Goal: Task Accomplishment & Management: Manage account settings

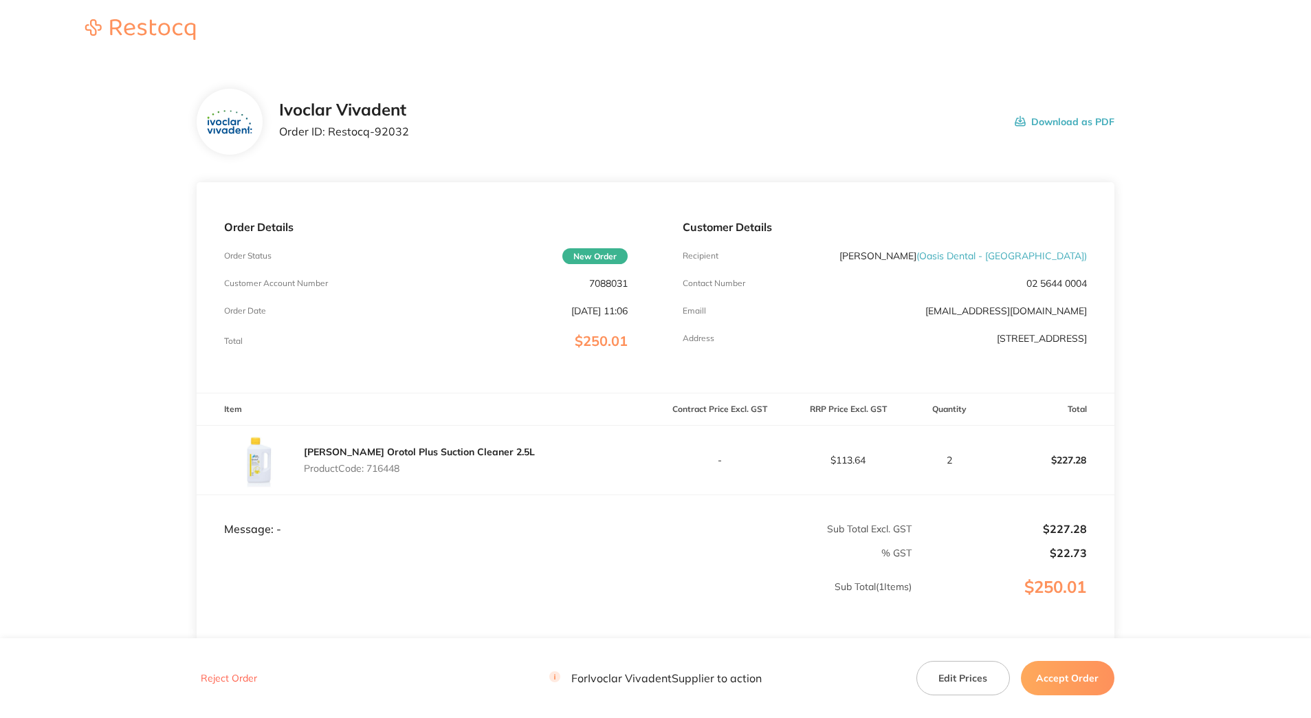
click at [1058, 672] on button "Accept Order" at bounding box center [1068, 678] width 94 height 34
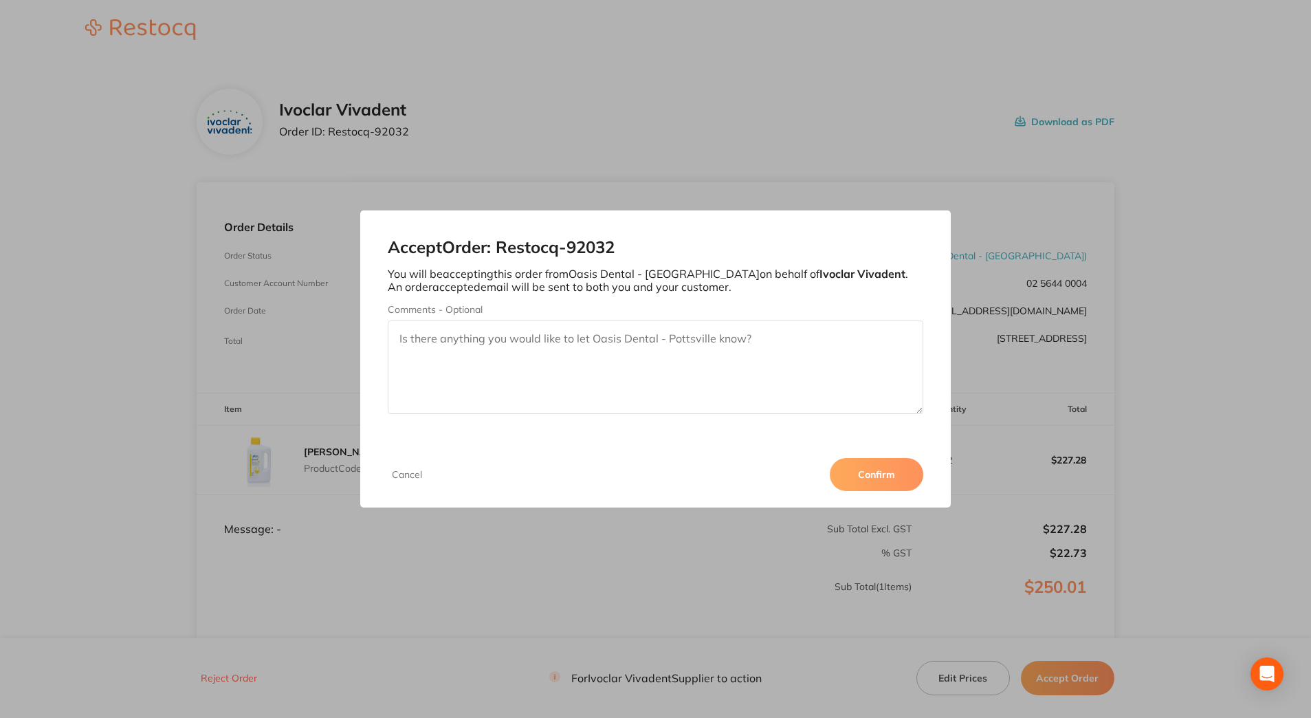
click at [888, 474] on button "Confirm" at bounding box center [877, 474] width 94 height 33
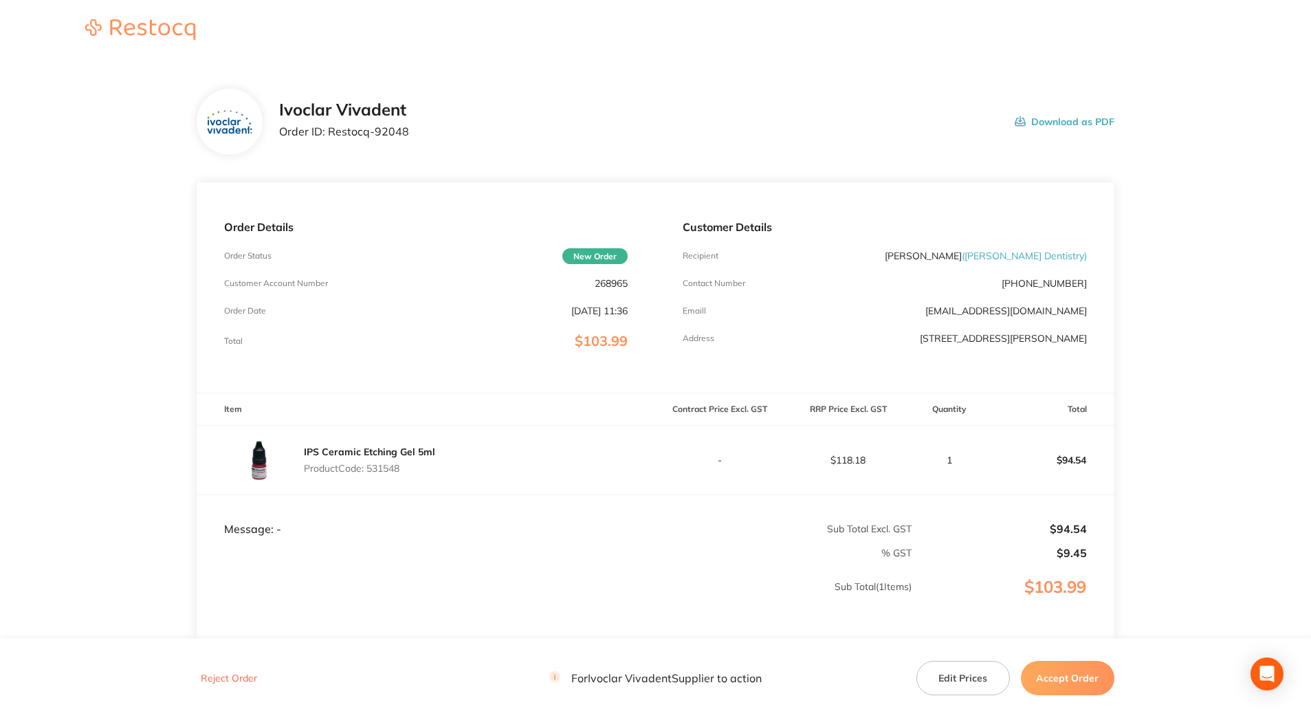
click at [1059, 680] on button "Accept Order" at bounding box center [1068, 678] width 94 height 34
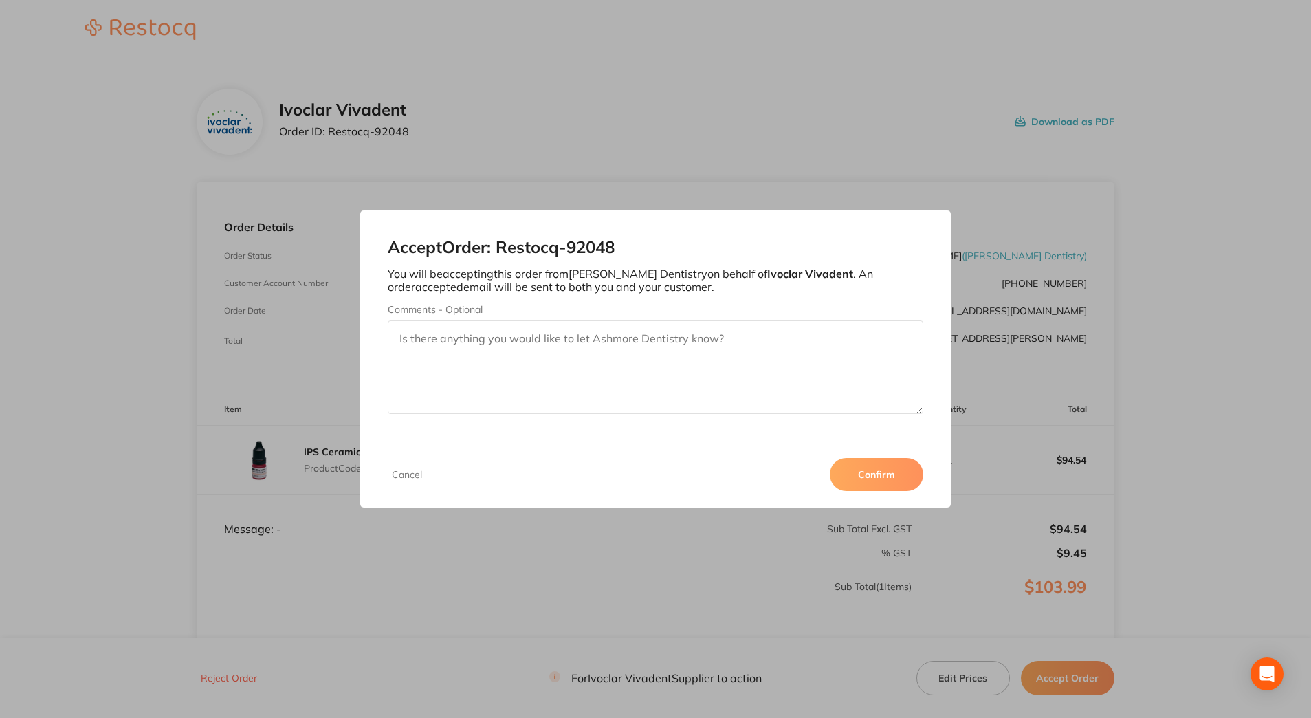
click at [886, 476] on button "Confirm" at bounding box center [877, 474] width 94 height 33
